Goal: Task Accomplishment & Management: Use online tool/utility

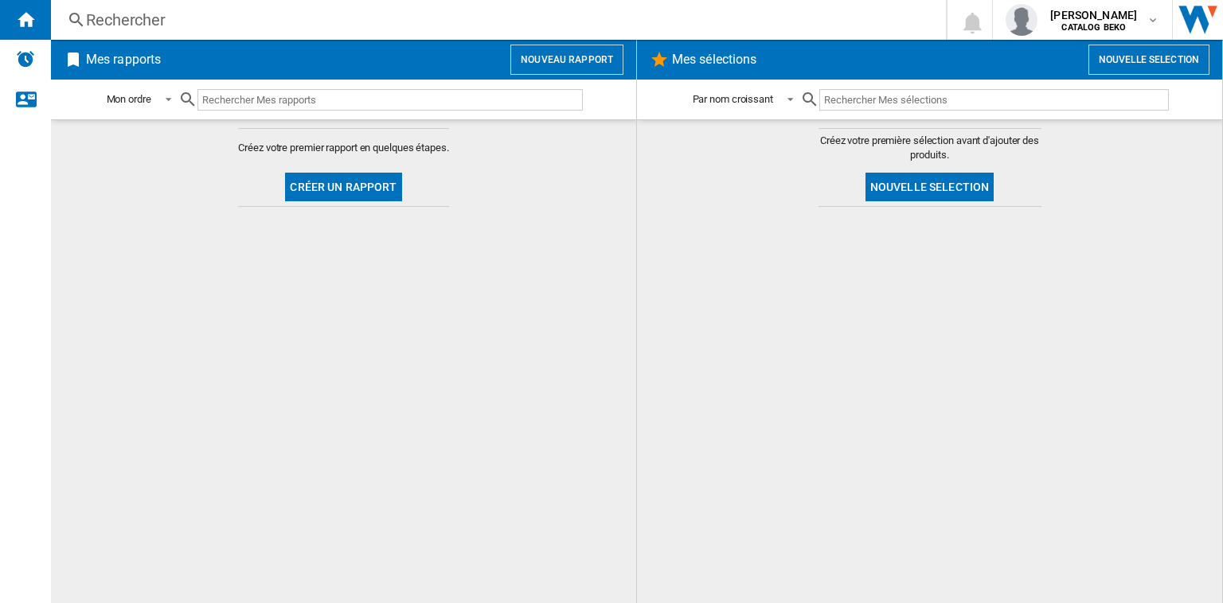
click at [539, 63] on button "Nouveau rapport" at bounding box center [566, 60] width 113 height 30
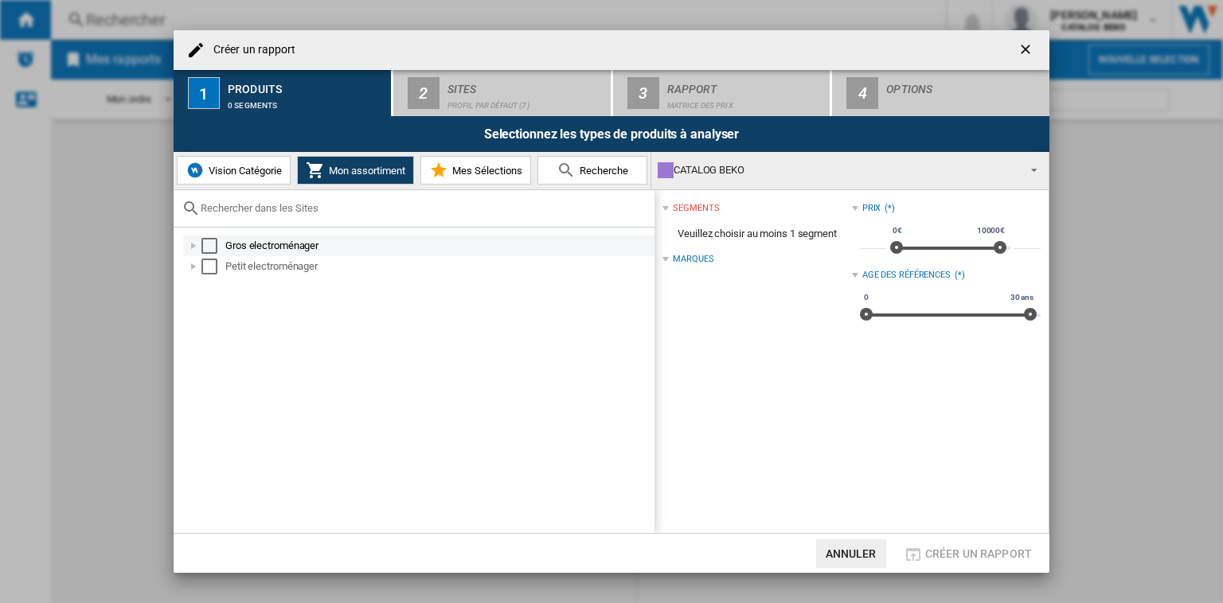
click at [245, 246] on div "Gros electroménager" at bounding box center [438, 246] width 427 height 16
click at [205, 267] on div at bounding box center [211, 267] width 16 height 16
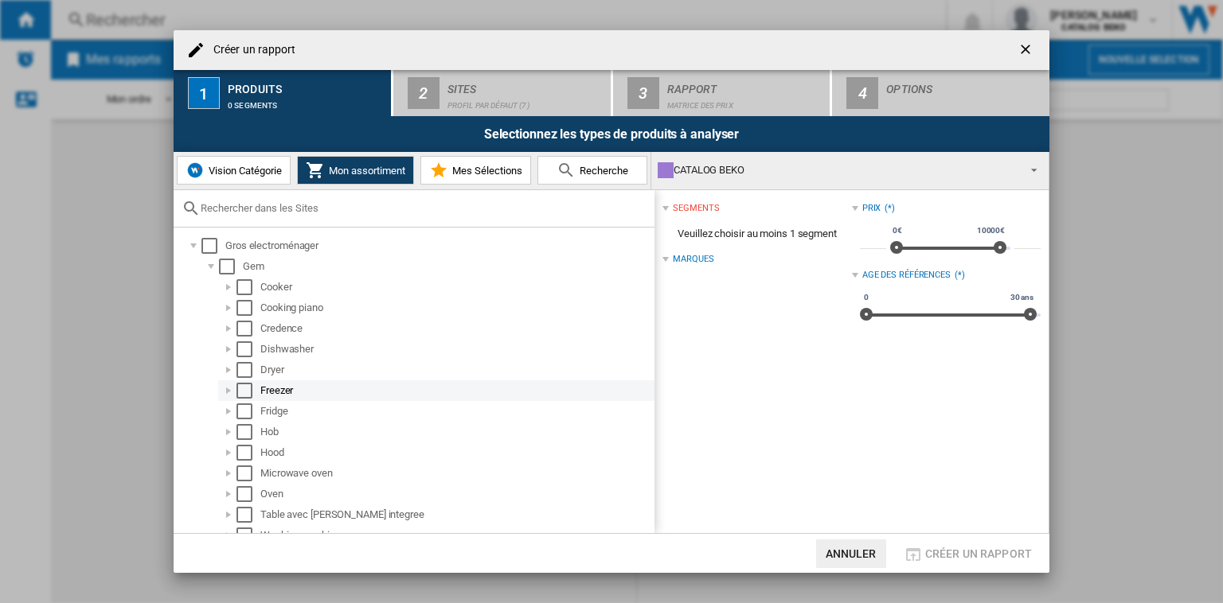
click at [238, 393] on div "Select" at bounding box center [244, 391] width 16 height 16
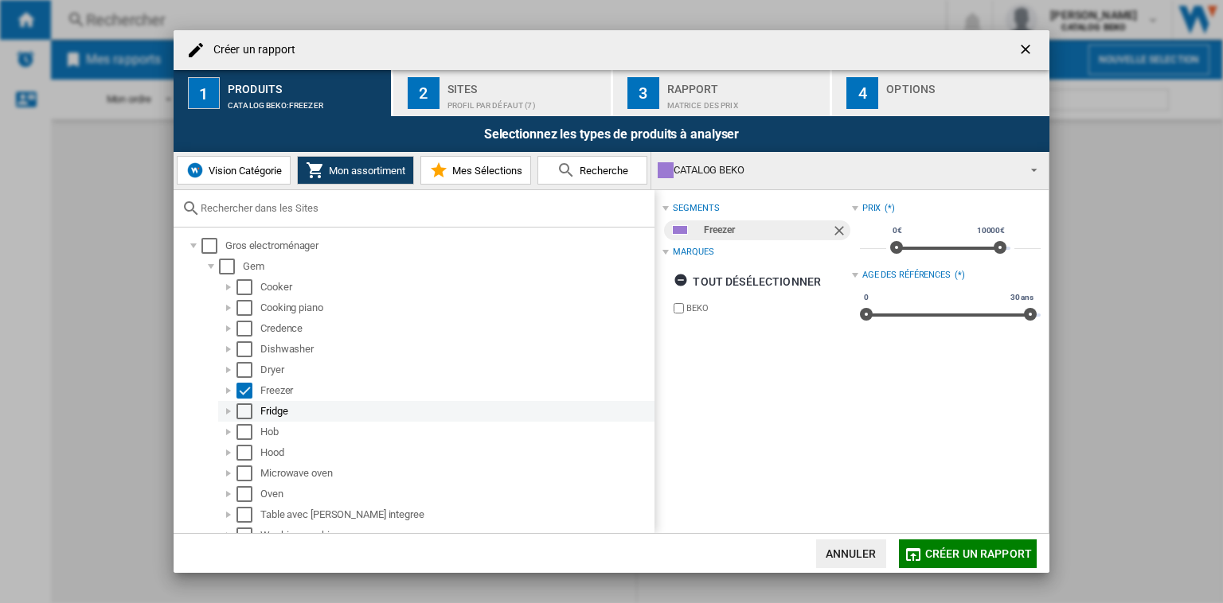
click at [240, 408] on div "Select" at bounding box center [244, 412] width 16 height 16
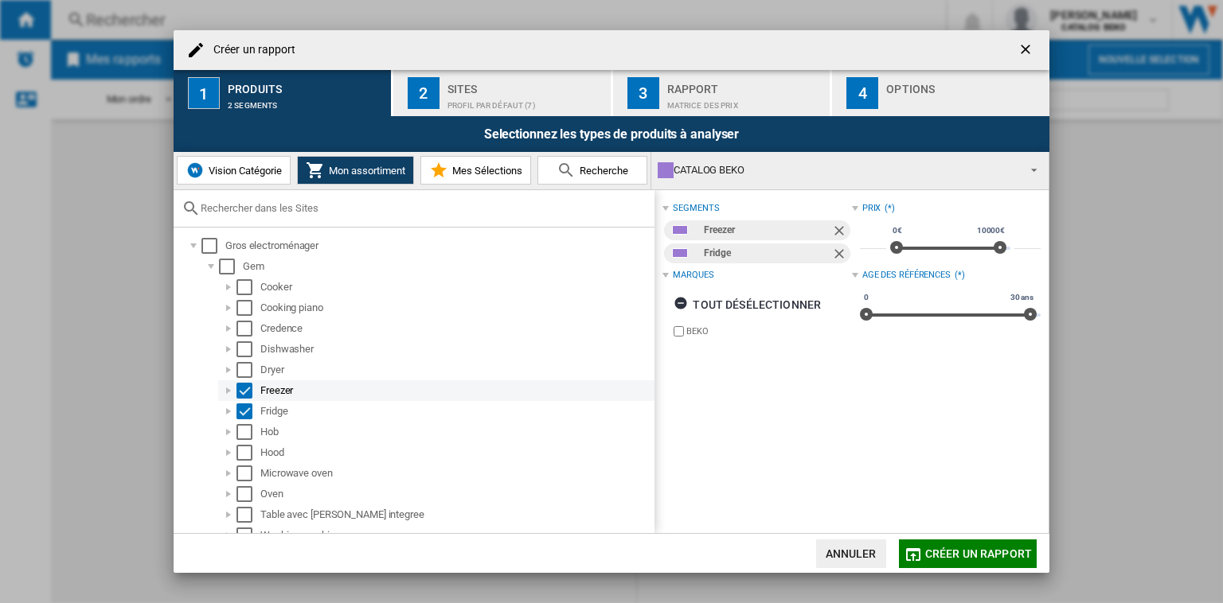
click at [241, 392] on div "Select" at bounding box center [244, 391] width 16 height 16
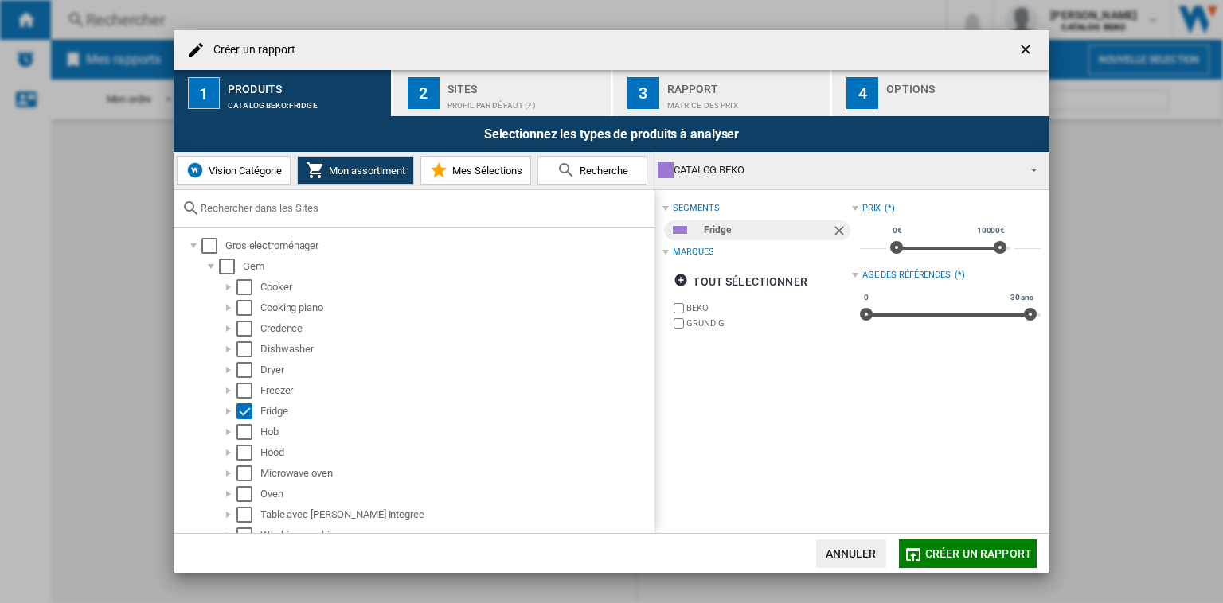
click at [497, 101] on div "Profil par défaut (7)" at bounding box center [525, 101] width 157 height 17
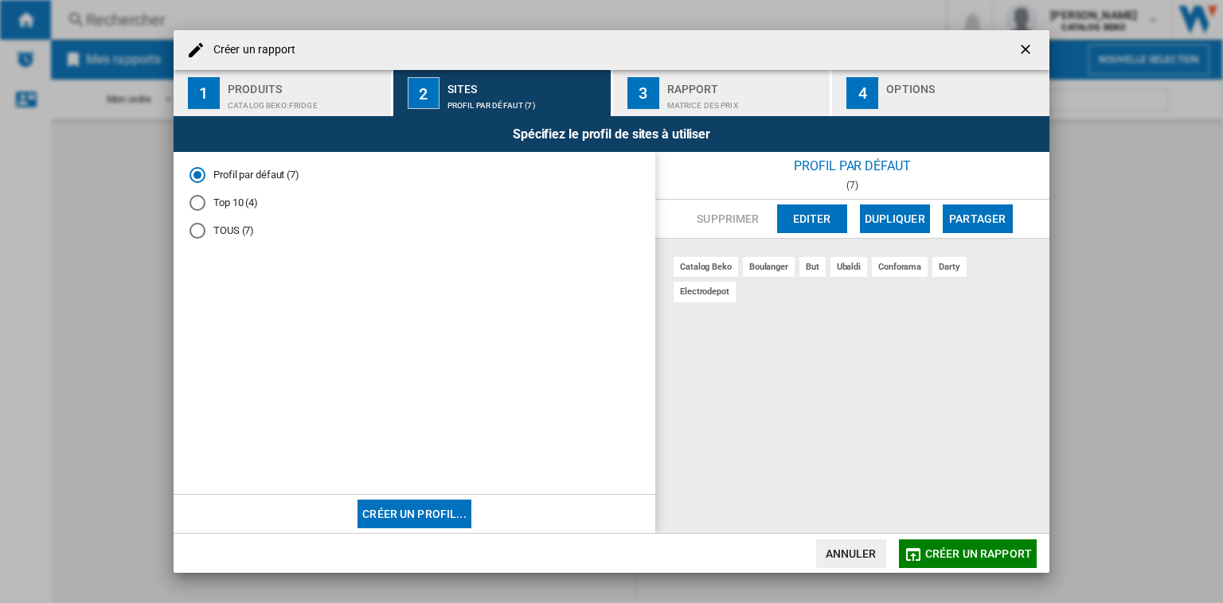
click at [197, 198] on div "Top 10 (4)" at bounding box center [197, 203] width 16 height 16
click at [198, 178] on div "Profil par défaut (7)" at bounding box center [197, 175] width 16 height 16
click at [194, 225] on div "TOUS (7)" at bounding box center [197, 231] width 16 height 16
click at [698, 89] on div "Rapport" at bounding box center [745, 84] width 157 height 17
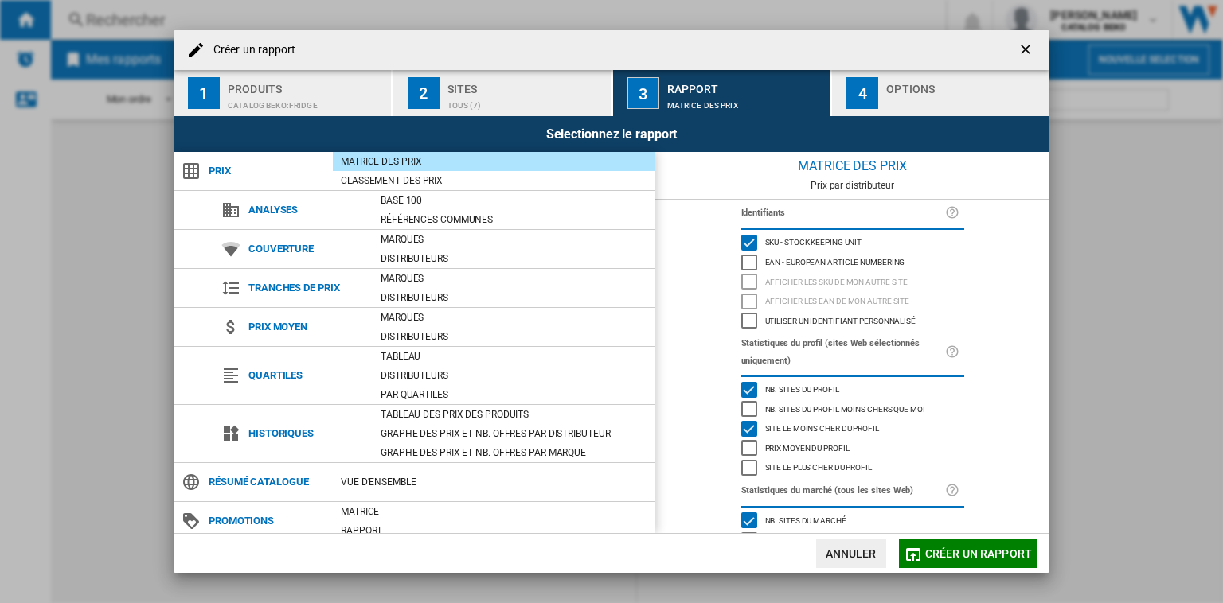
scroll to position [80, 0]
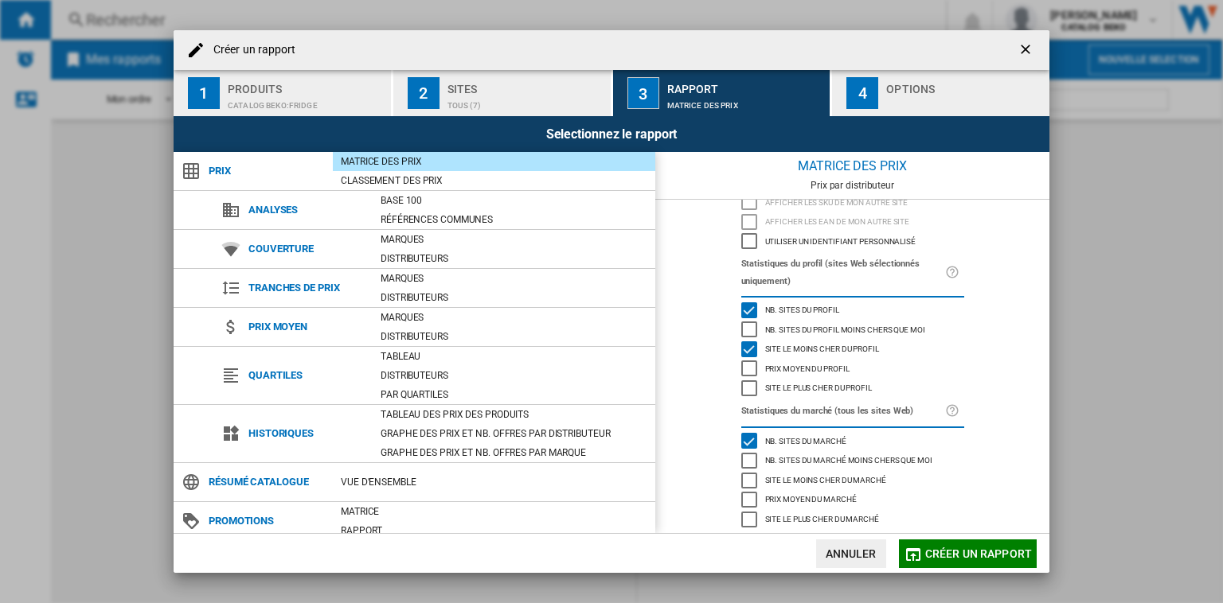
click at [741, 373] on div "Prix moyen du profil" at bounding box center [749, 369] width 16 height 16
click at [742, 396] on div "Site le plus cher du profil" at bounding box center [749, 389] width 16 height 16
click at [906, 96] on div "button" at bounding box center [964, 101] width 157 height 17
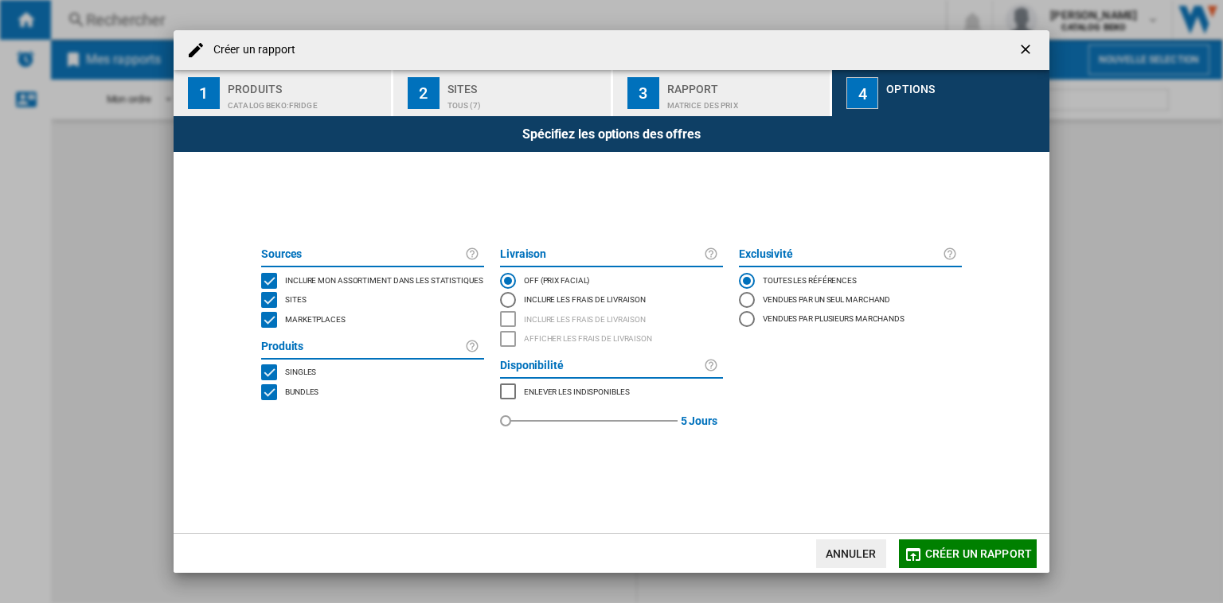
click at [950, 546] on button "Créer un rapport" at bounding box center [968, 554] width 138 height 29
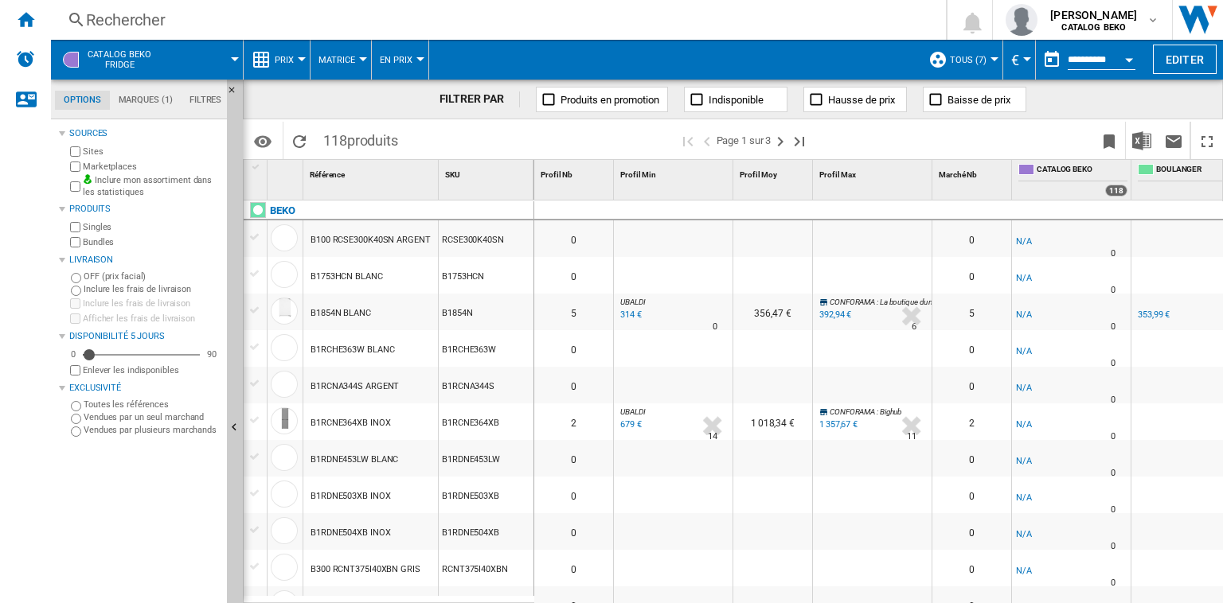
click at [1118, 52] on button "Open calendar" at bounding box center [1128, 57] width 29 height 29
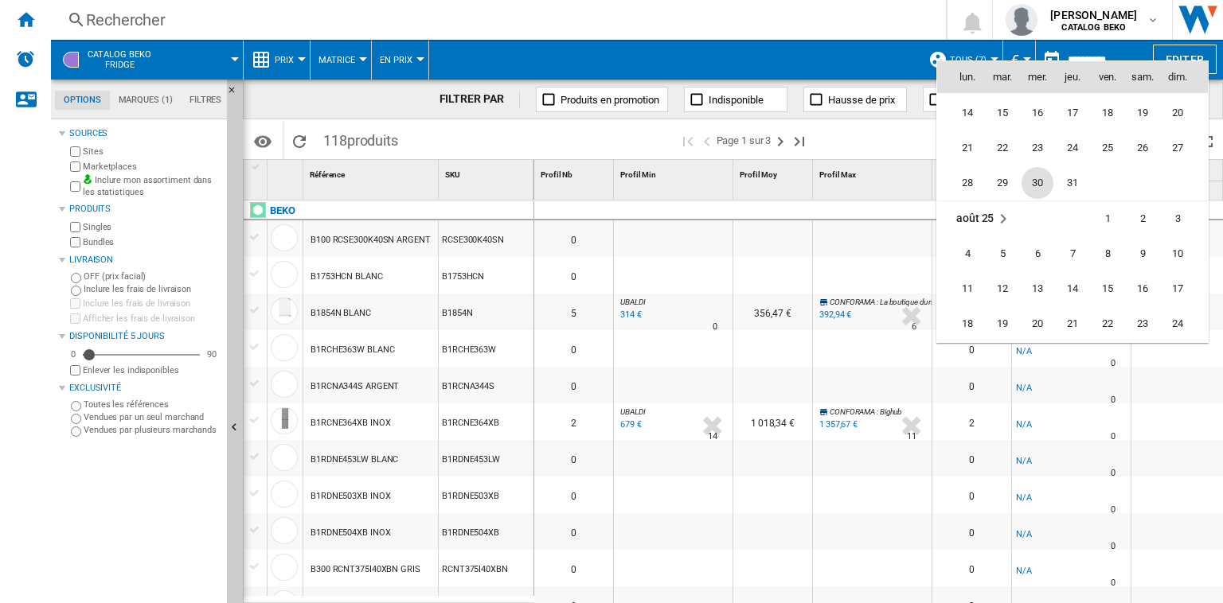
scroll to position [7355, 0]
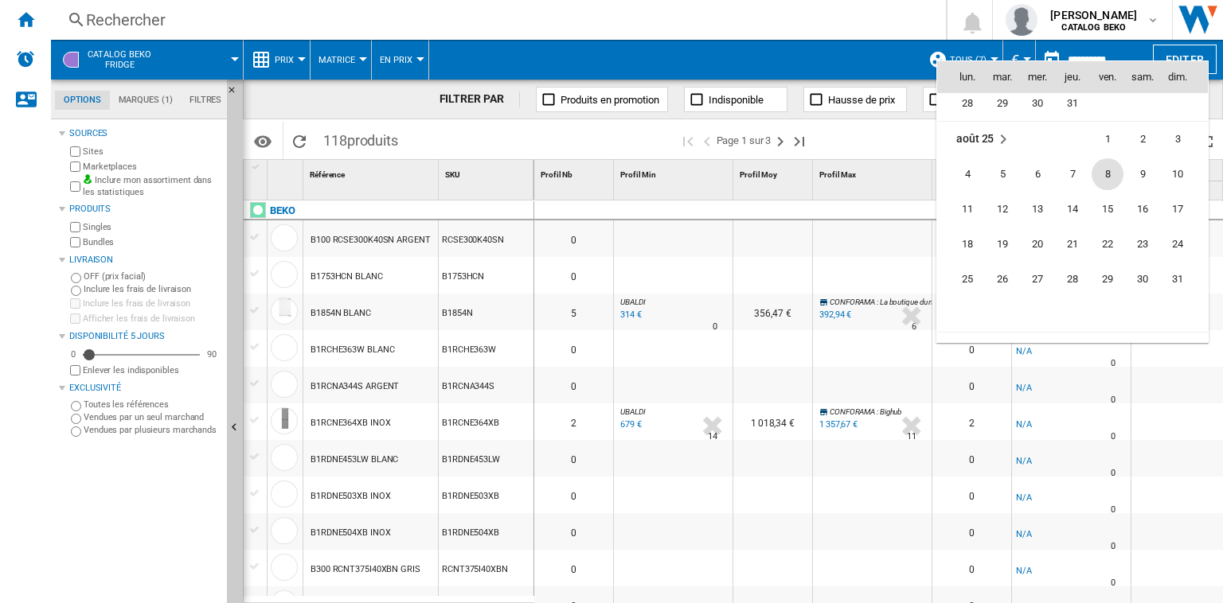
click at [1103, 176] on span "8" at bounding box center [1107, 174] width 32 height 32
type input "**********"
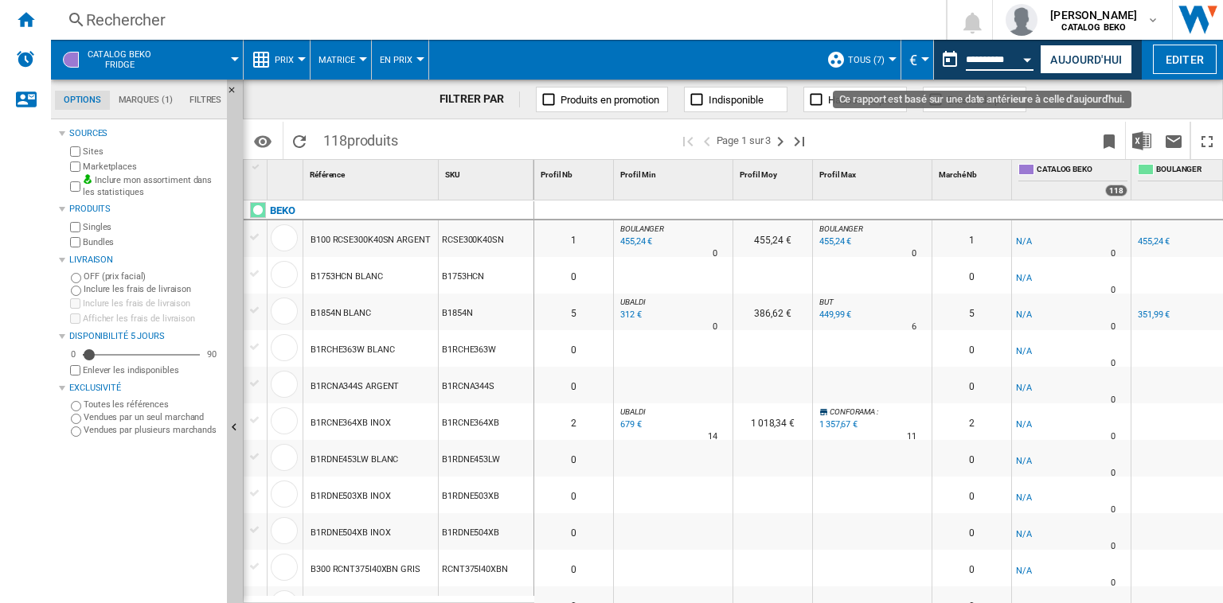
click at [1011, 57] on input "**********" at bounding box center [1000, 62] width 68 height 14
click at [1033, 59] on button "Open calendar" at bounding box center [1027, 57] width 29 height 29
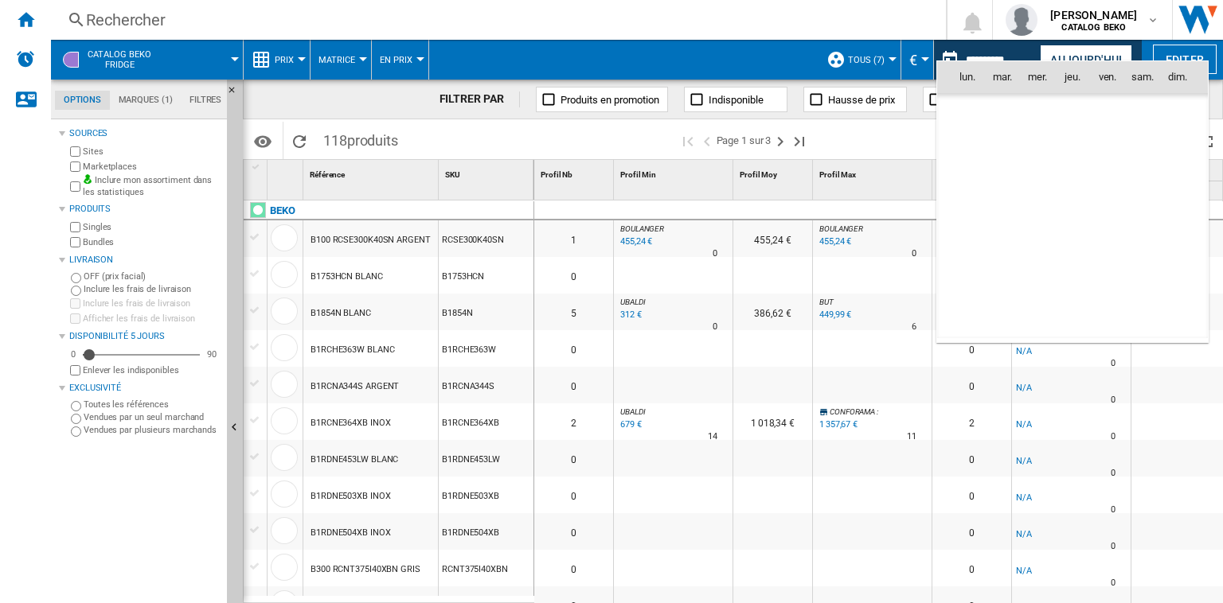
scroll to position [7383, 0]
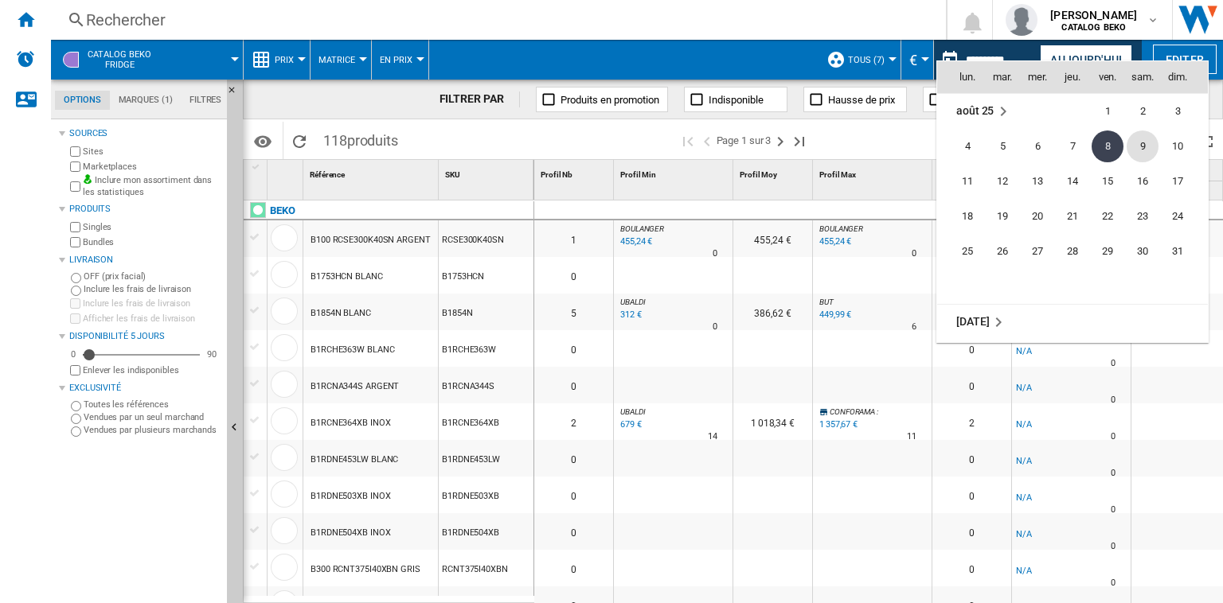
click at [1142, 146] on span "9" at bounding box center [1142, 147] width 32 height 32
type input "**********"
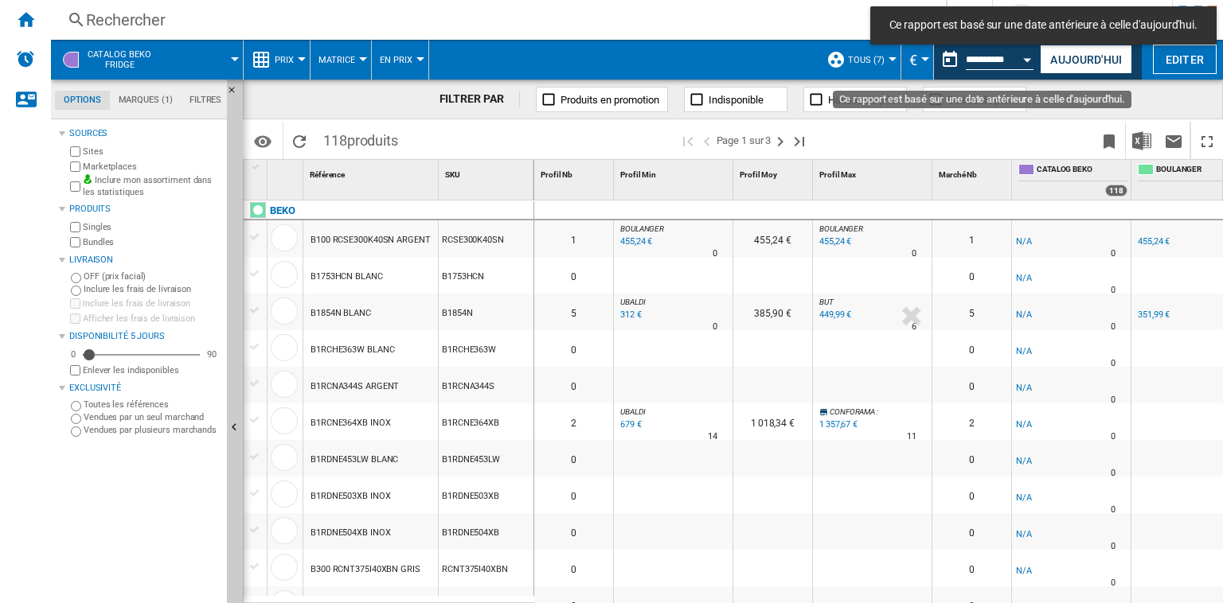
click at [1029, 67] on button "Open calendar" at bounding box center [1027, 57] width 29 height 29
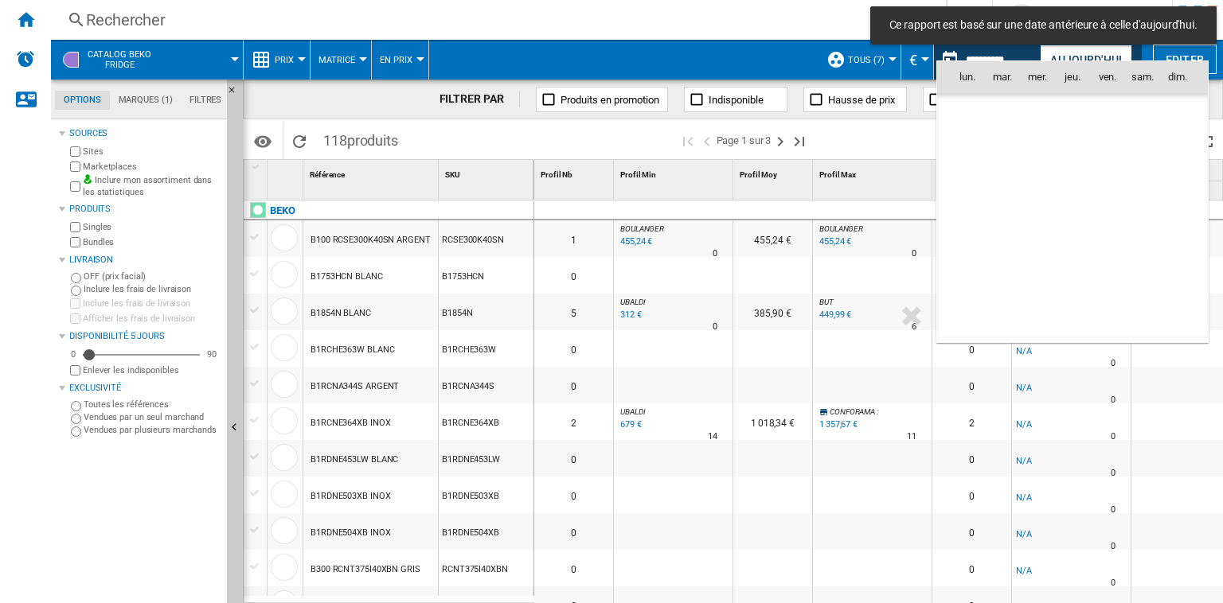
scroll to position [7383, 0]
click at [1071, 176] on span "14" at bounding box center [1072, 182] width 32 height 32
type input "**********"
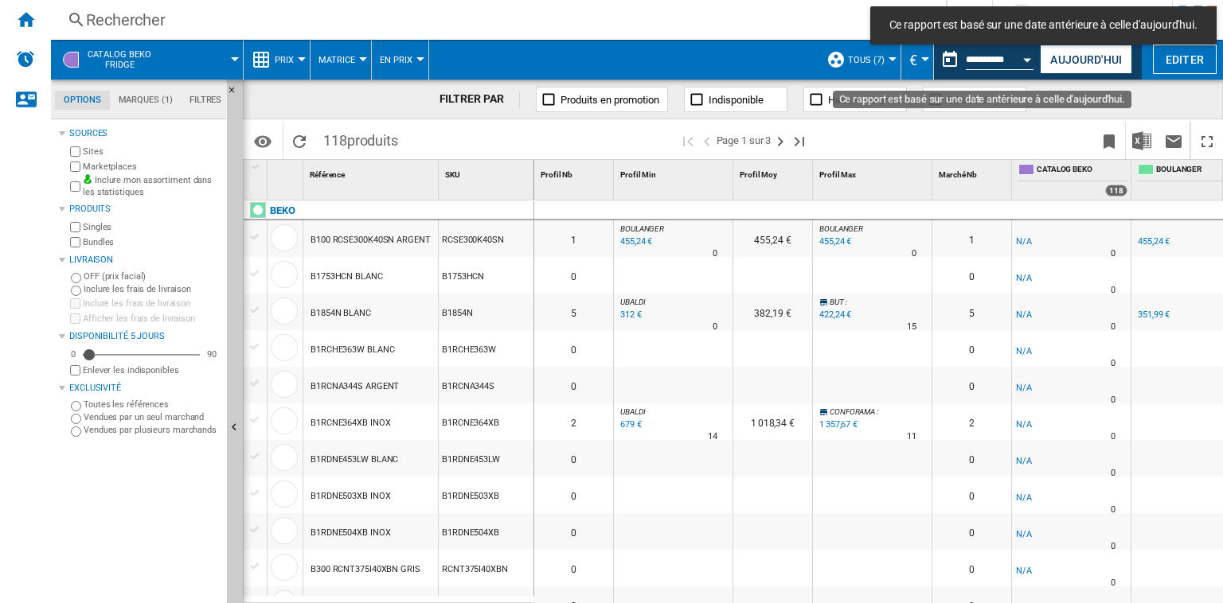
click at [1021, 60] on button "Open calendar" at bounding box center [1027, 57] width 29 height 29
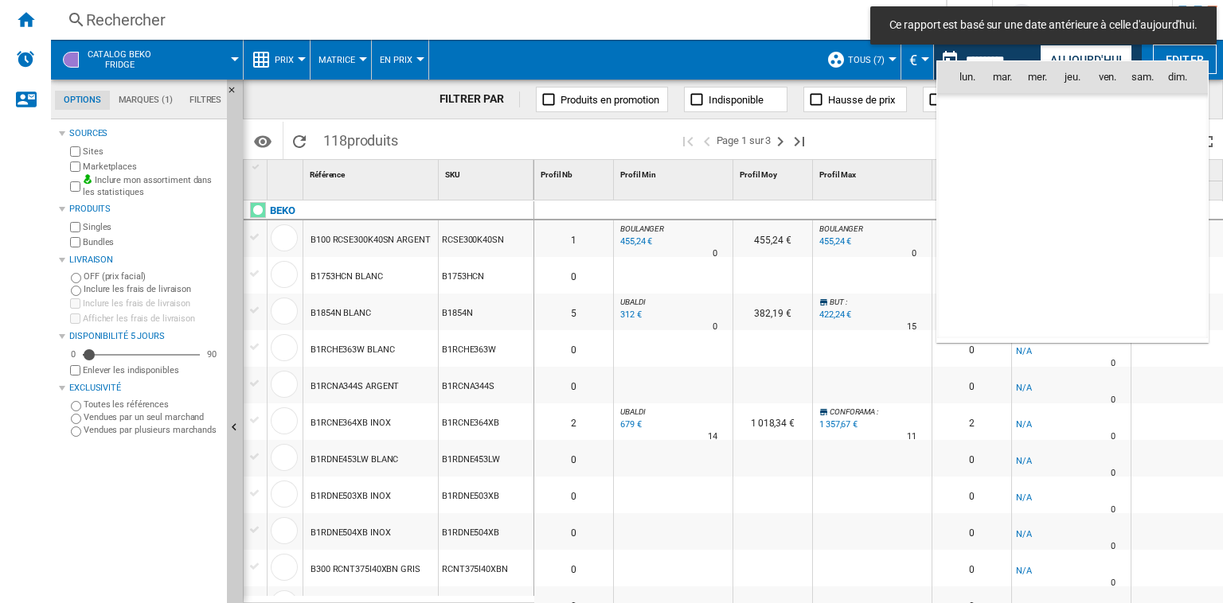
scroll to position [7383, 0]
click at [1138, 139] on span "9" at bounding box center [1142, 147] width 32 height 32
type input "**********"
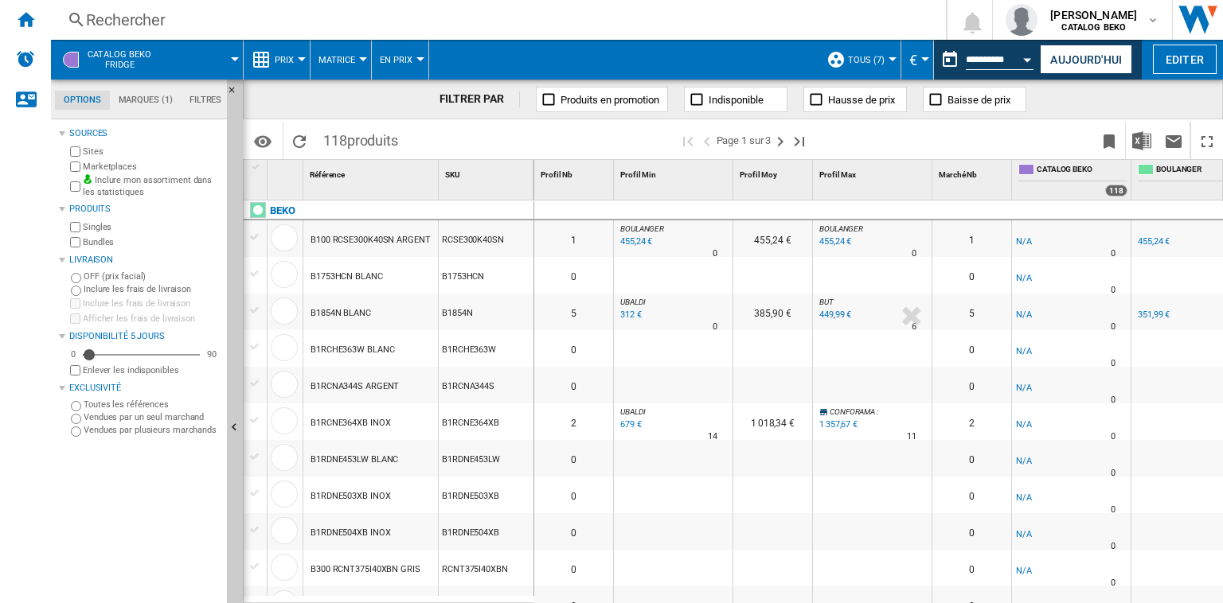
click at [485, 174] on div "SKU 1" at bounding box center [488, 172] width 92 height 25
click at [454, 174] on span "SKU" at bounding box center [452, 174] width 15 height 9
click at [255, 136] on md-icon "Options" at bounding box center [262, 141] width 19 height 19
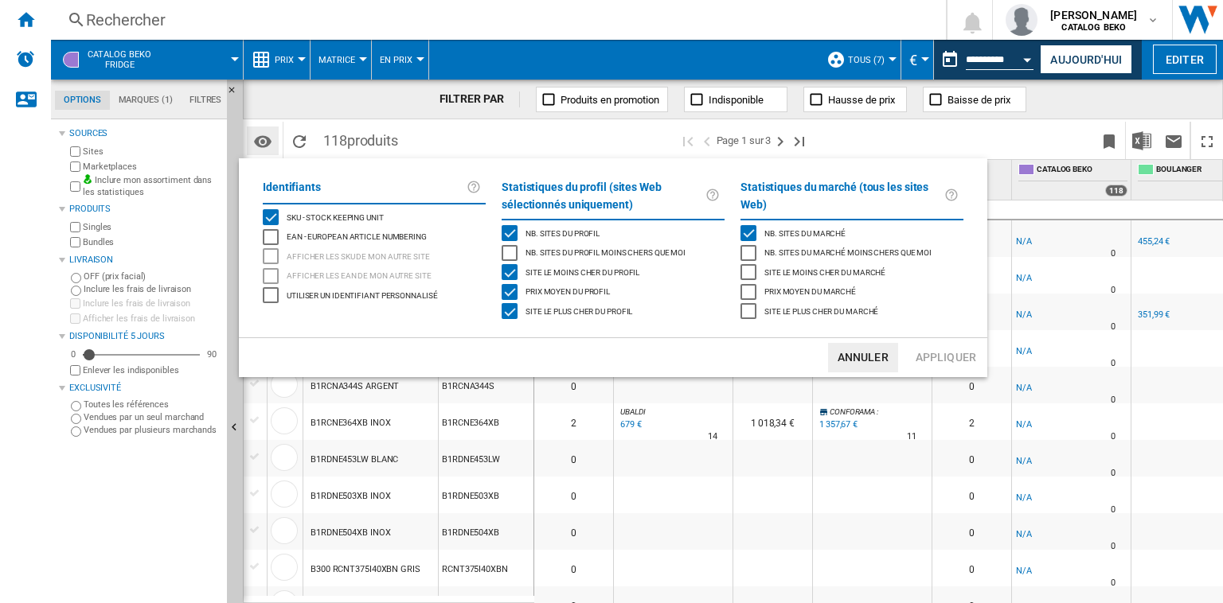
click at [255, 136] on md-backdrop at bounding box center [611, 301] width 1223 height 603
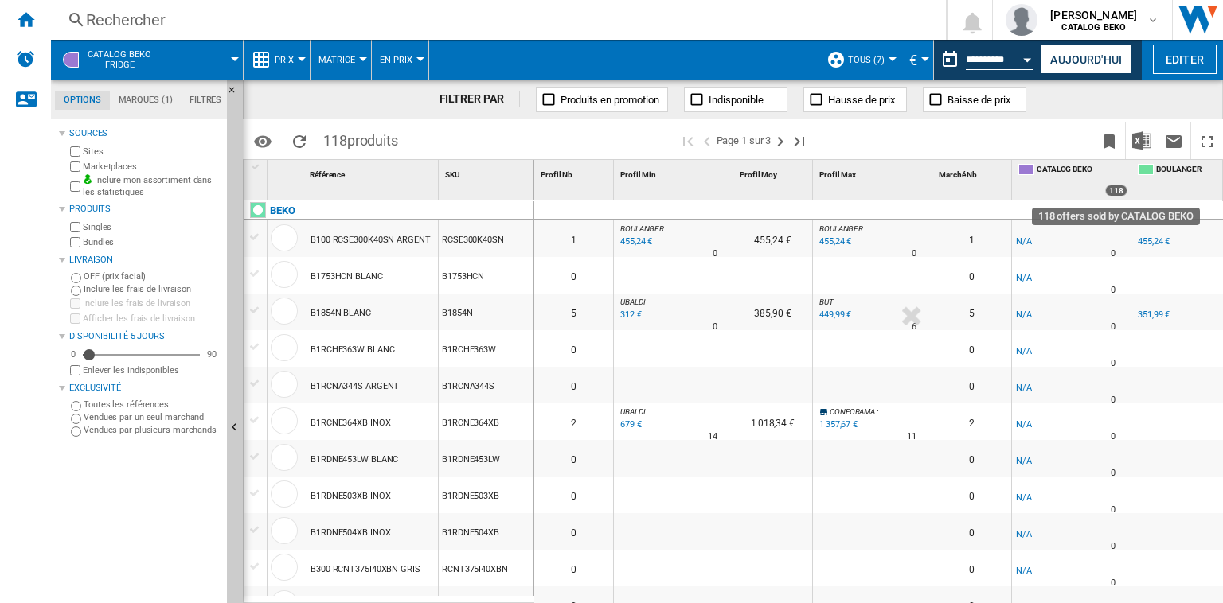
click at [1118, 192] on div "118" at bounding box center [1116, 191] width 22 height 12
click at [1169, 173] on span "BOULANGER" at bounding box center [1201, 171] width 91 height 14
click at [275, 239] on div at bounding box center [284, 237] width 27 height 27
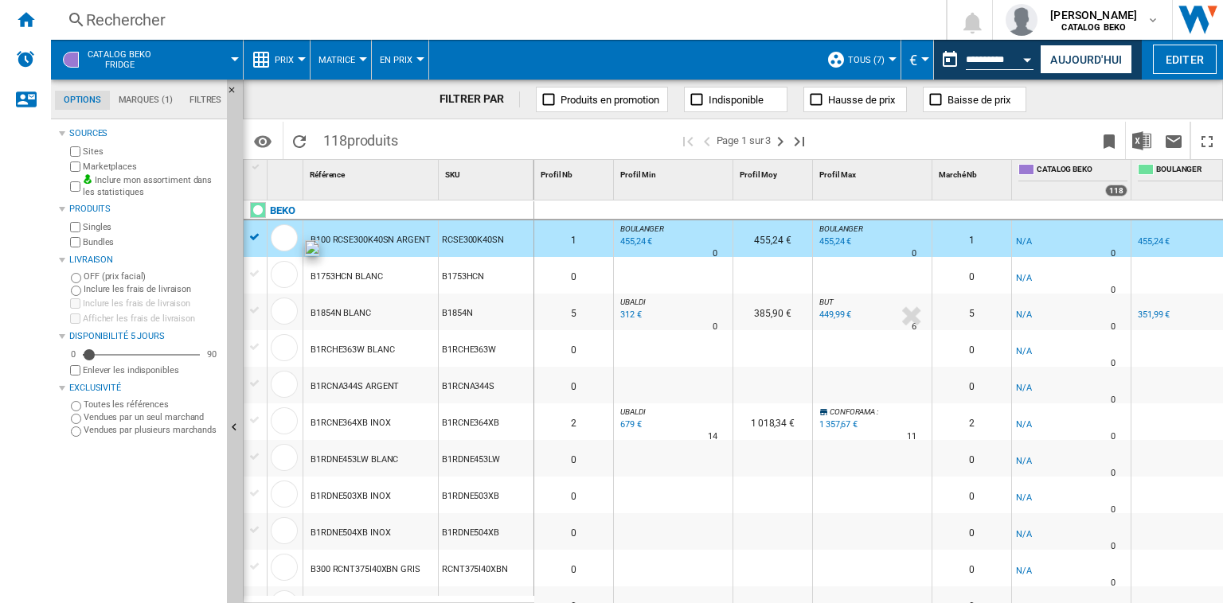
click at [278, 276] on div at bounding box center [284, 274] width 27 height 27
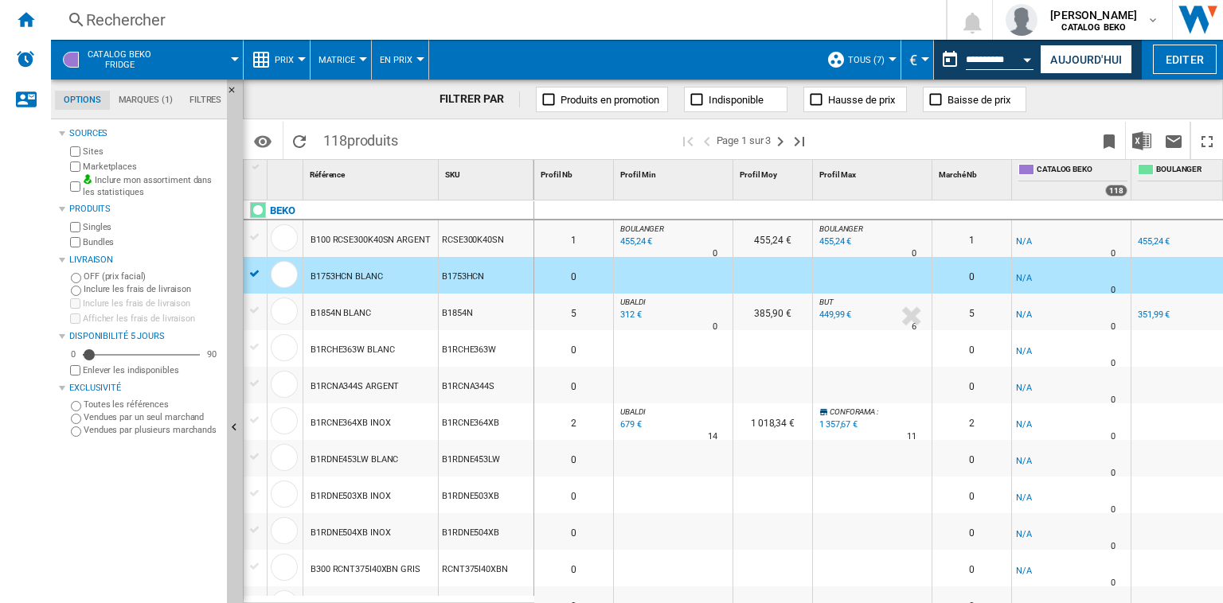
click at [254, 243] on div at bounding box center [255, 237] width 17 height 14
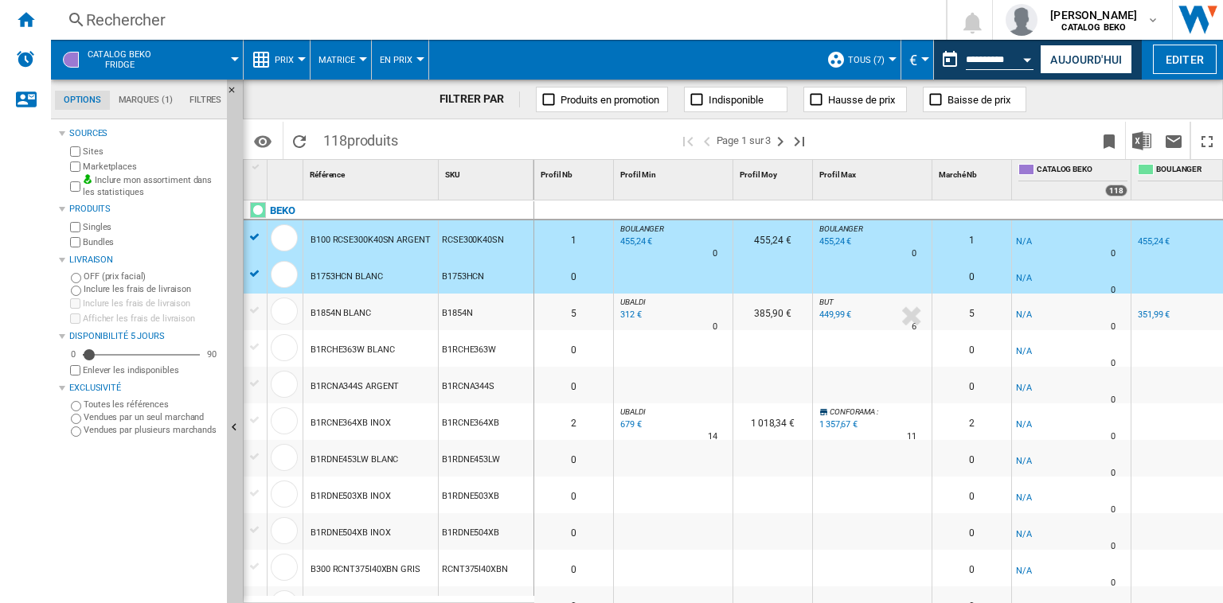
click at [249, 279] on div at bounding box center [255, 274] width 17 height 14
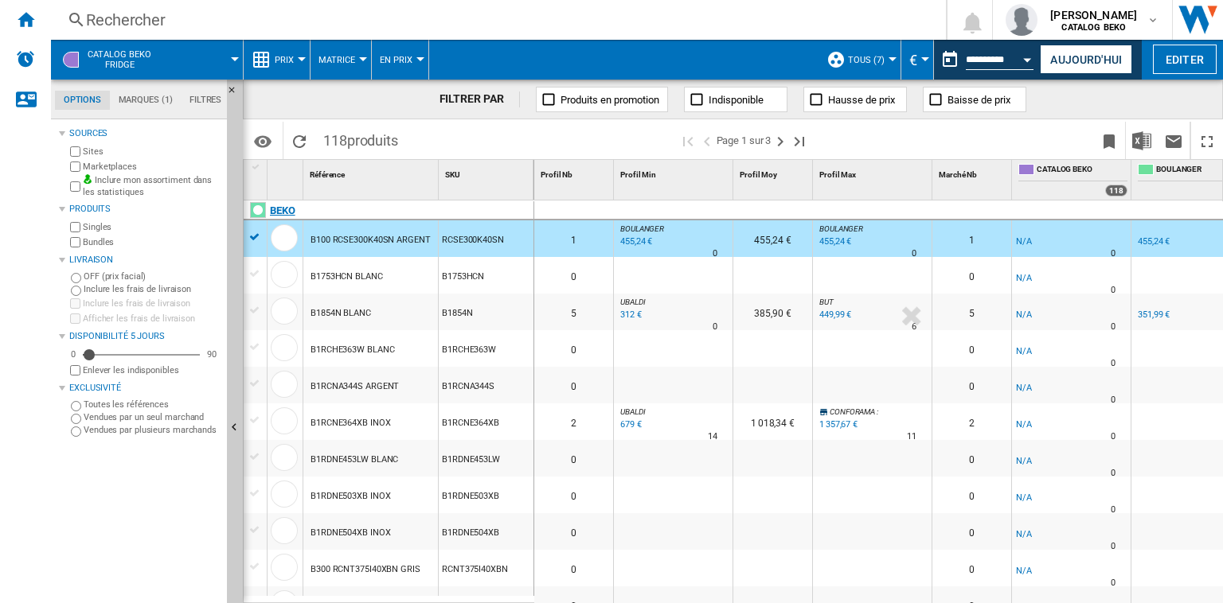
click at [252, 236] on div "BEKO" at bounding box center [392, 219] width 291 height 37
click at [147, 418] on label "Vendues par un seul marchand" at bounding box center [152, 418] width 137 height 12
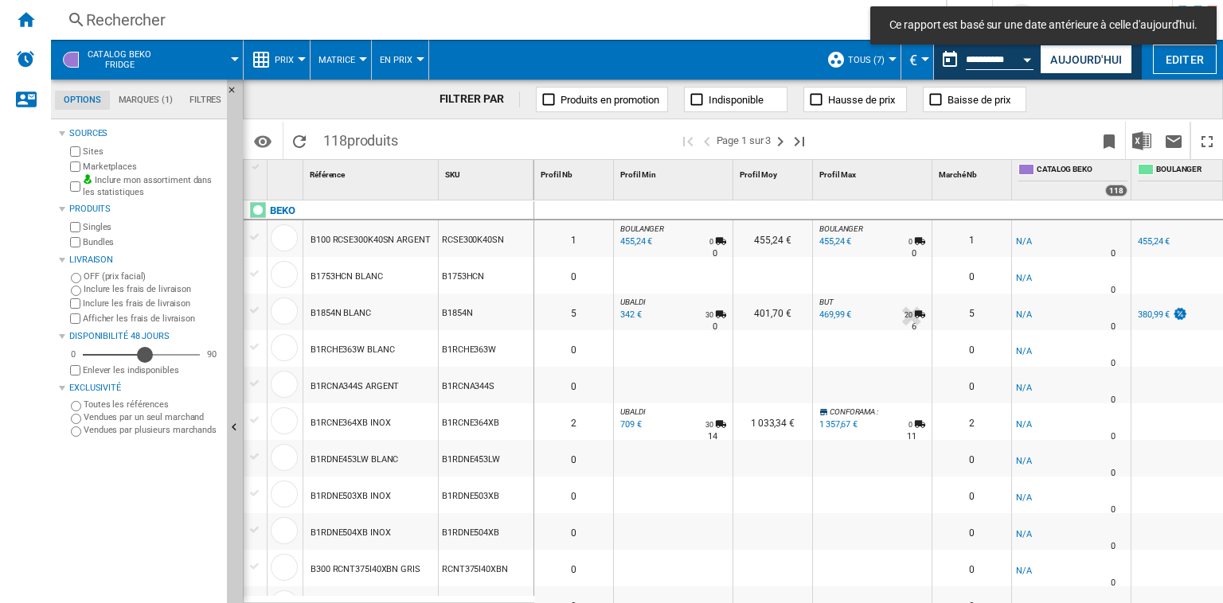
drag, startPoint x: 88, startPoint y: 356, endPoint x: 145, endPoint y: 356, distance: 57.3
click at [145, 356] on div "Disponibilité" at bounding box center [145, 355] width 16 height 16
drag, startPoint x: 145, startPoint y: 356, endPoint x: 133, endPoint y: 356, distance: 11.9
click at [133, 356] on div "Disponibilité" at bounding box center [134, 355] width 16 height 16
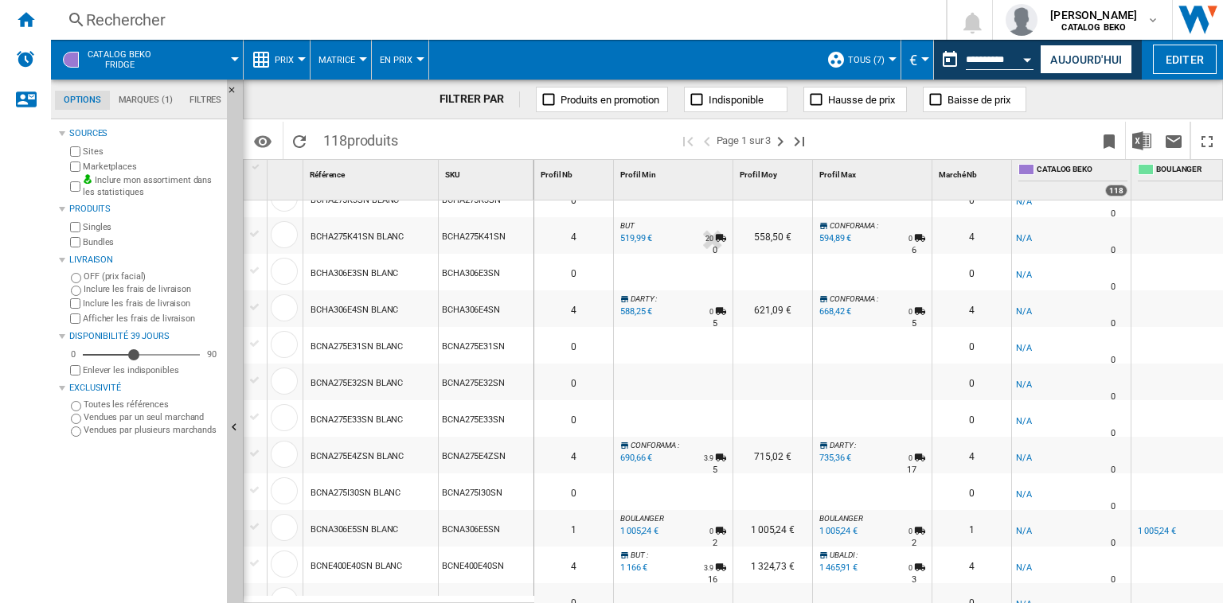
scroll to position [1035, 0]
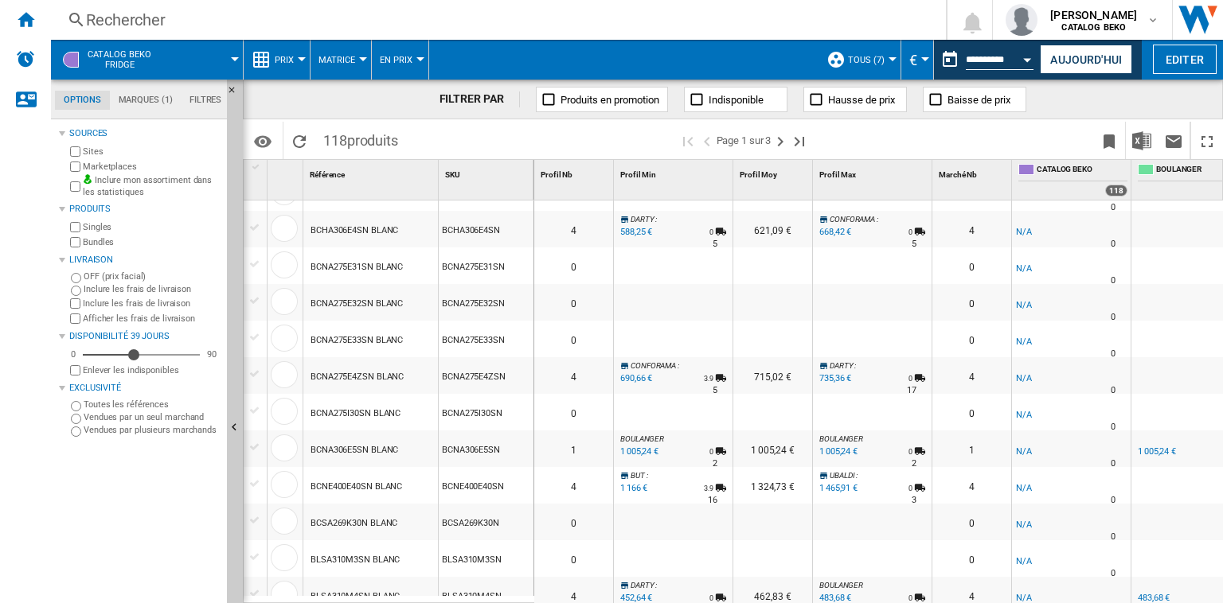
drag, startPoint x: 697, startPoint y: 453, endPoint x: 999, endPoint y: 447, distance: 302.5
click at [999, 431] on div "1 [PERSON_NAME] : -1.0 % 1 005,24 € % N/A 0 N/A 2 [PERSON_NAME] : 1 005,24 € [P…" at bounding box center [1131, 431] width 1194 height 0
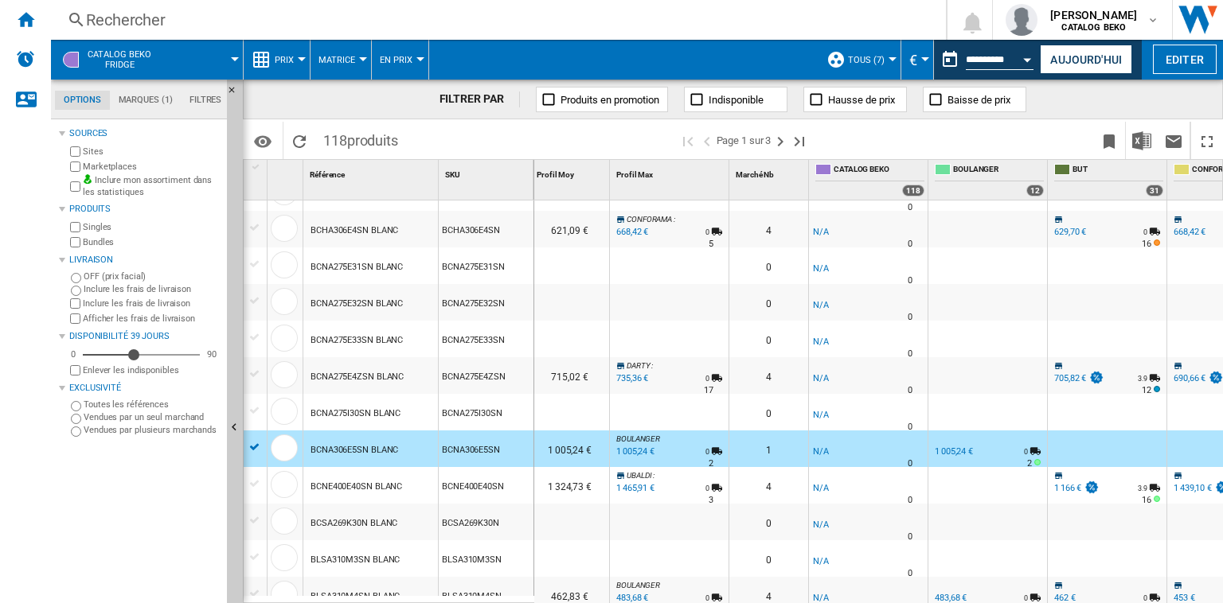
scroll to position [0, 0]
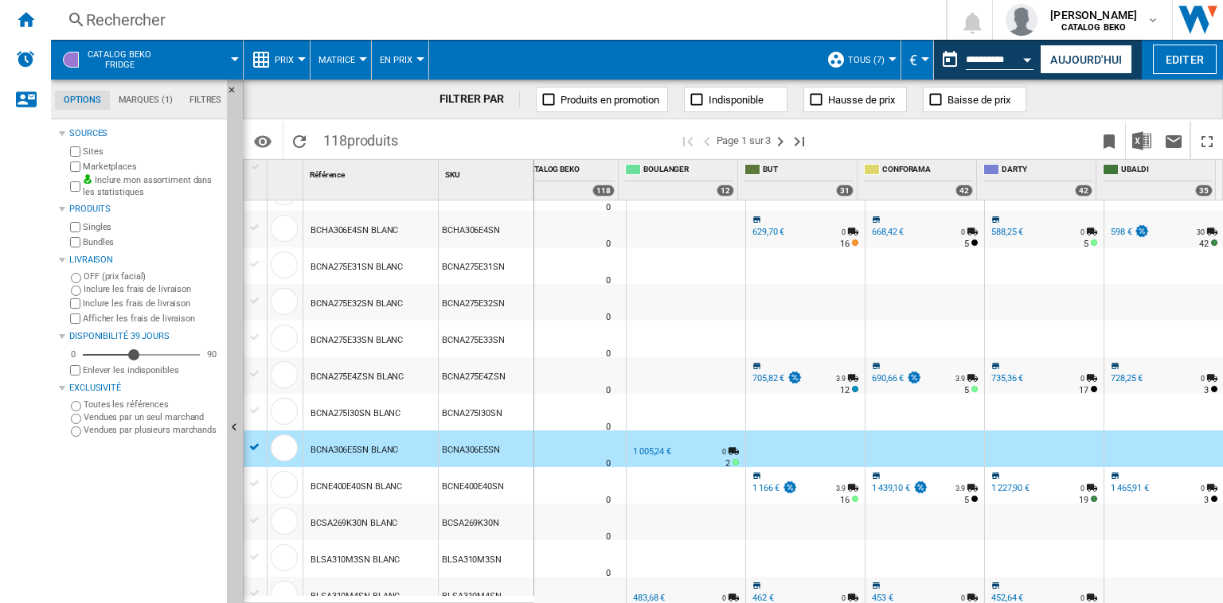
click at [637, 450] on div "1 005,24 €" at bounding box center [652, 452] width 38 height 10
